Goal: Complete application form

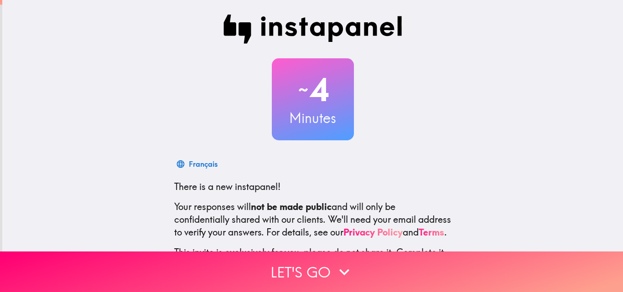
scroll to position [87, 0]
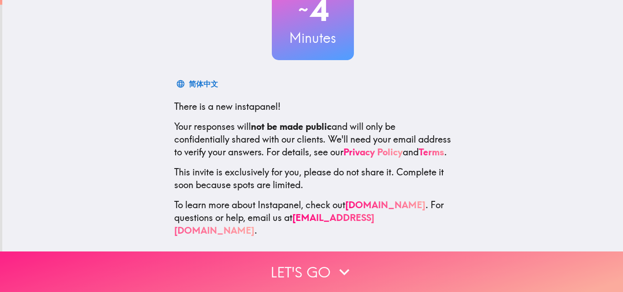
click at [345, 262] on icon "button" at bounding box center [344, 272] width 20 height 20
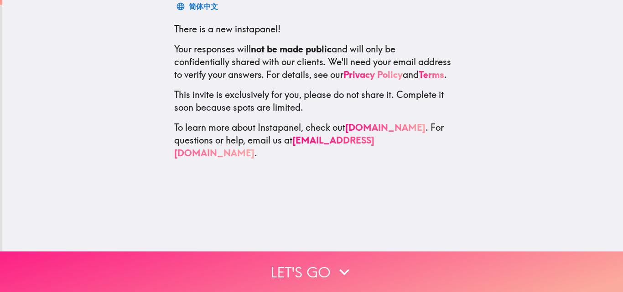
scroll to position [0, 0]
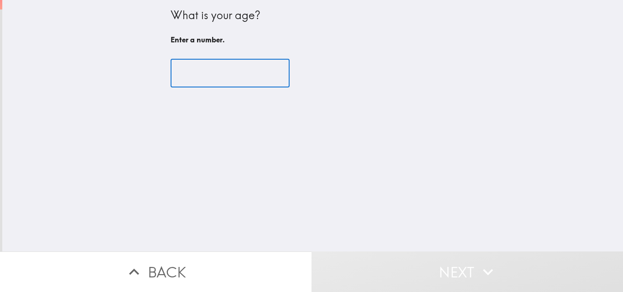
click at [210, 67] on input "number" at bounding box center [230, 73] width 119 height 28
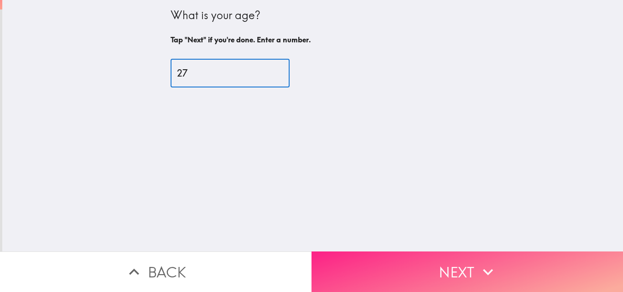
type input "27"
click at [478, 262] on icon "button" at bounding box center [488, 272] width 20 height 20
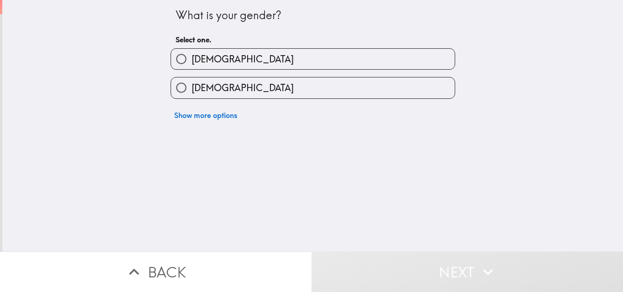
click at [247, 54] on label "[DEMOGRAPHIC_DATA]" at bounding box center [313, 59] width 284 height 21
click at [191, 54] on input "[DEMOGRAPHIC_DATA]" at bounding box center [181, 59] width 21 height 21
radio input "true"
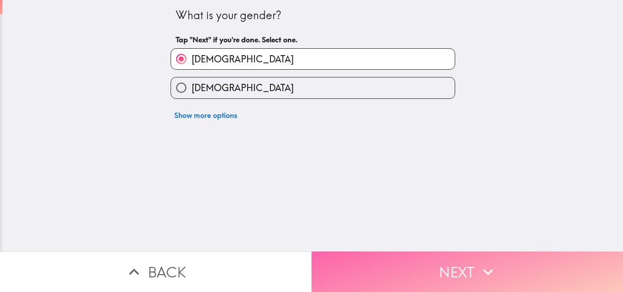
click at [455, 260] on button "Next" at bounding box center [466, 272] width 311 height 41
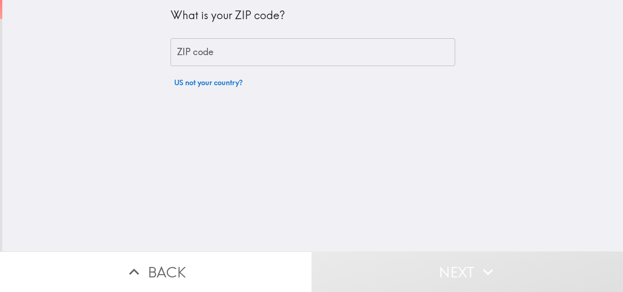
click at [258, 52] on input "ZIP code" at bounding box center [313, 52] width 284 height 28
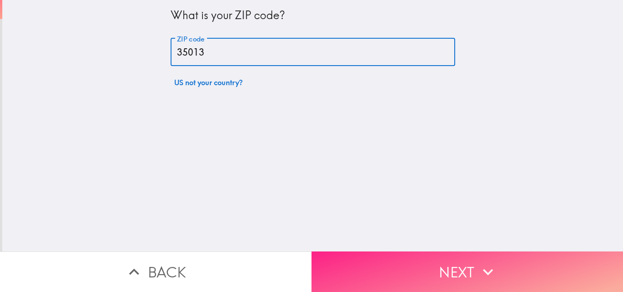
type input "35013"
click at [407, 256] on button "Next" at bounding box center [466, 272] width 311 height 41
